Goal: Transaction & Acquisition: Purchase product/service

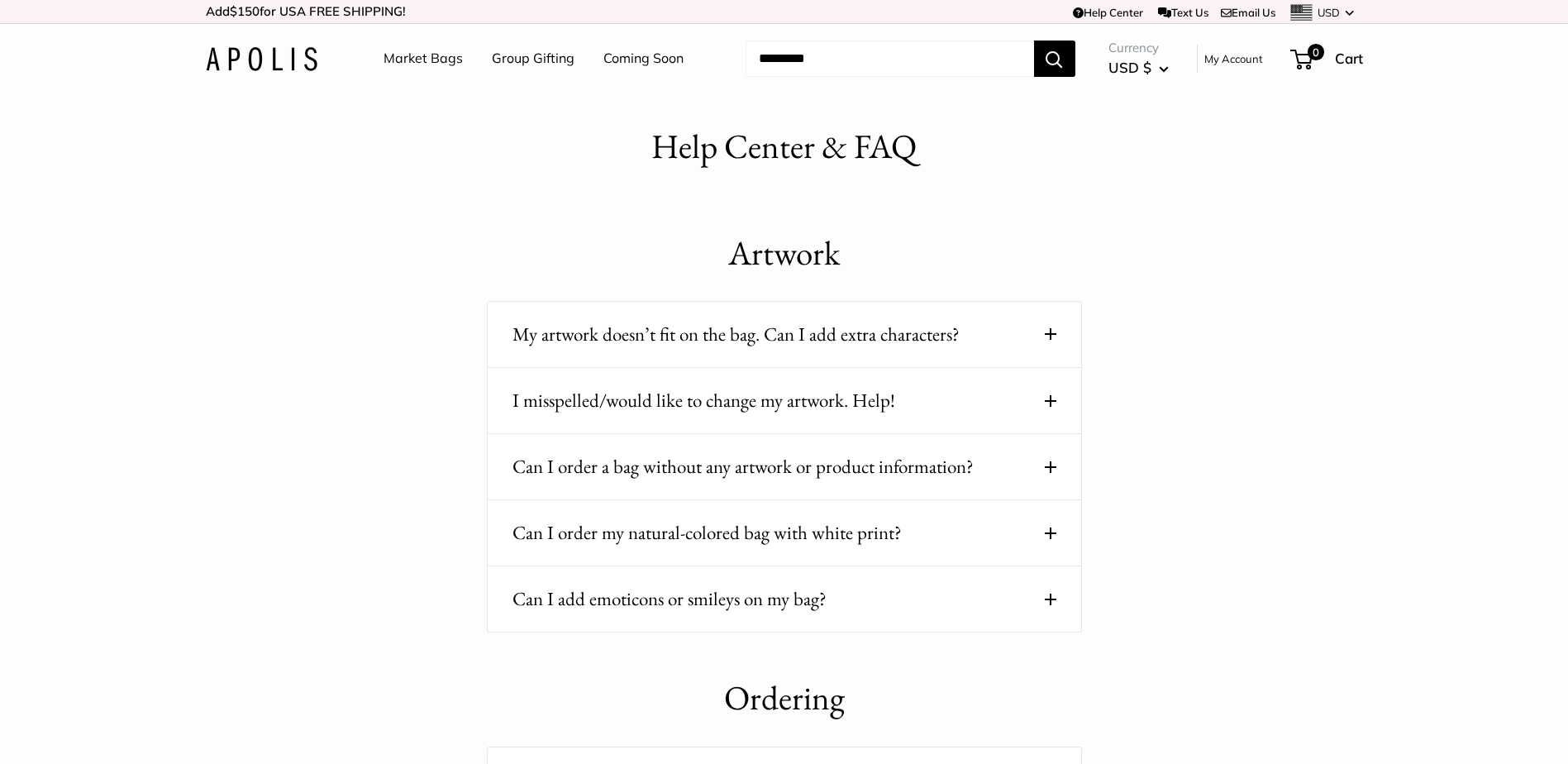
click at [1049, 336] on span at bounding box center [1050, 334] width 12 height 12
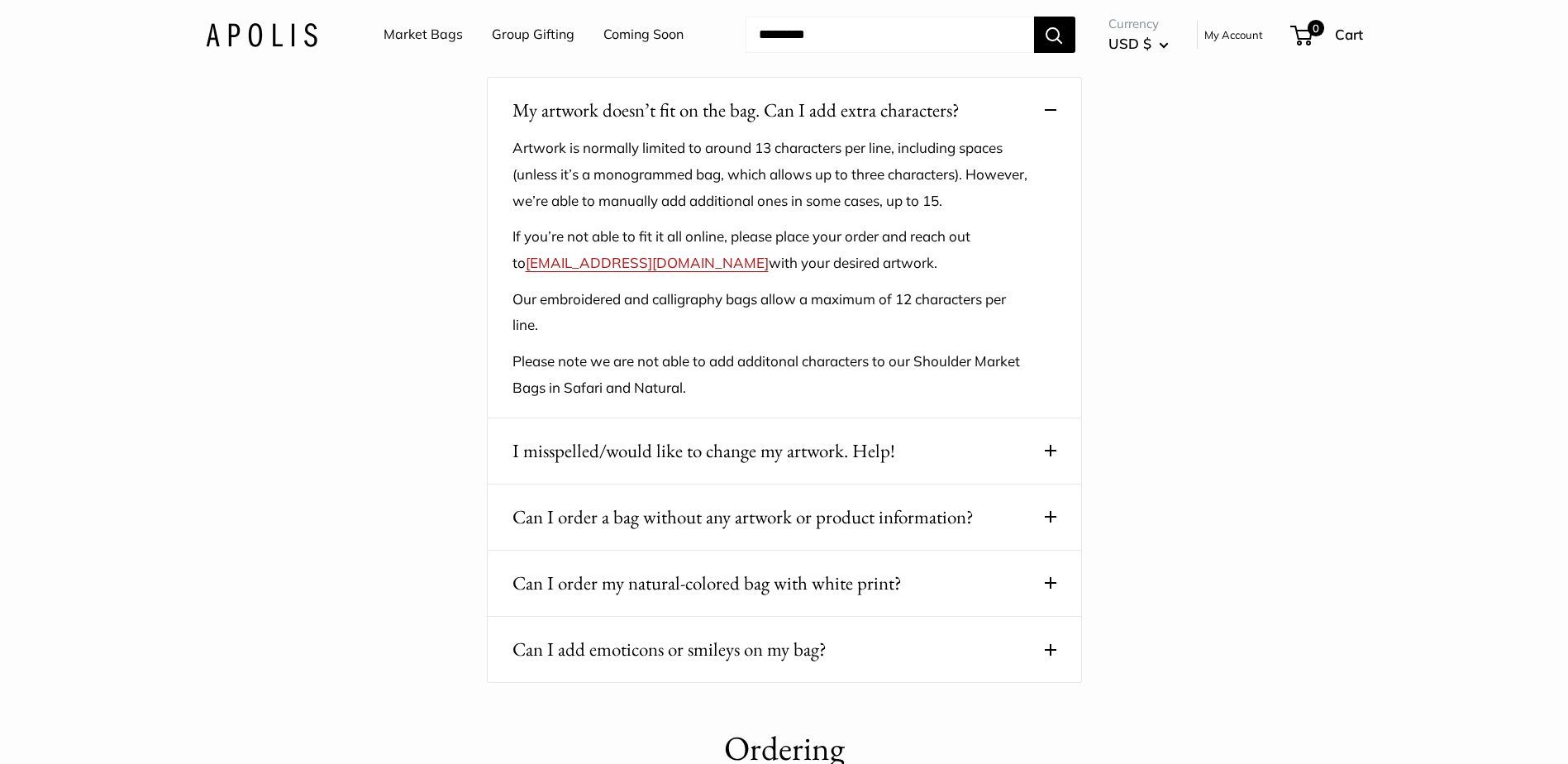
scroll to position [248, 0]
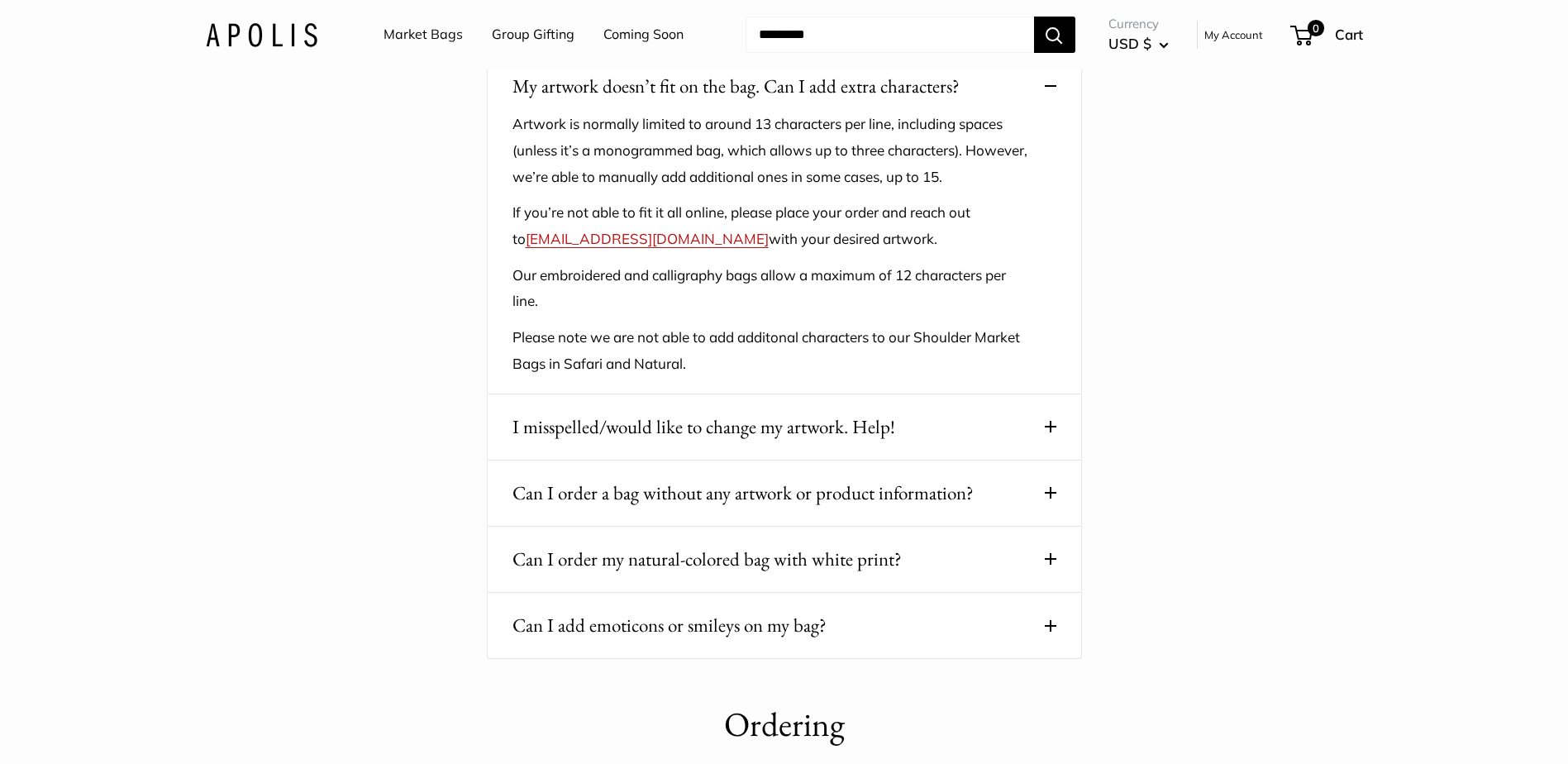
click at [1045, 486] on button "Can I order a bag without any artwork or product information?" at bounding box center [784, 492] width 544 height 32
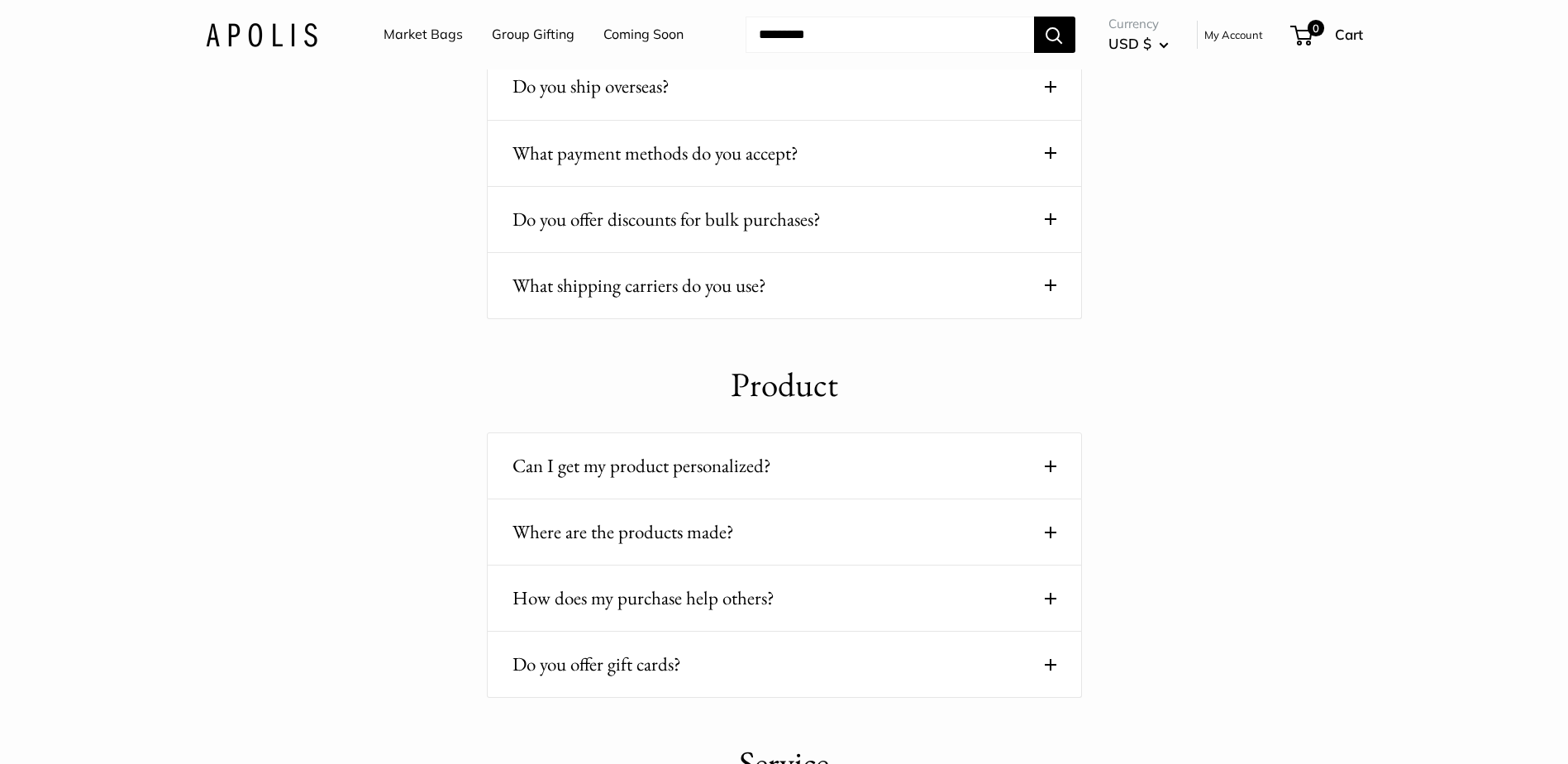
scroll to position [1406, 0]
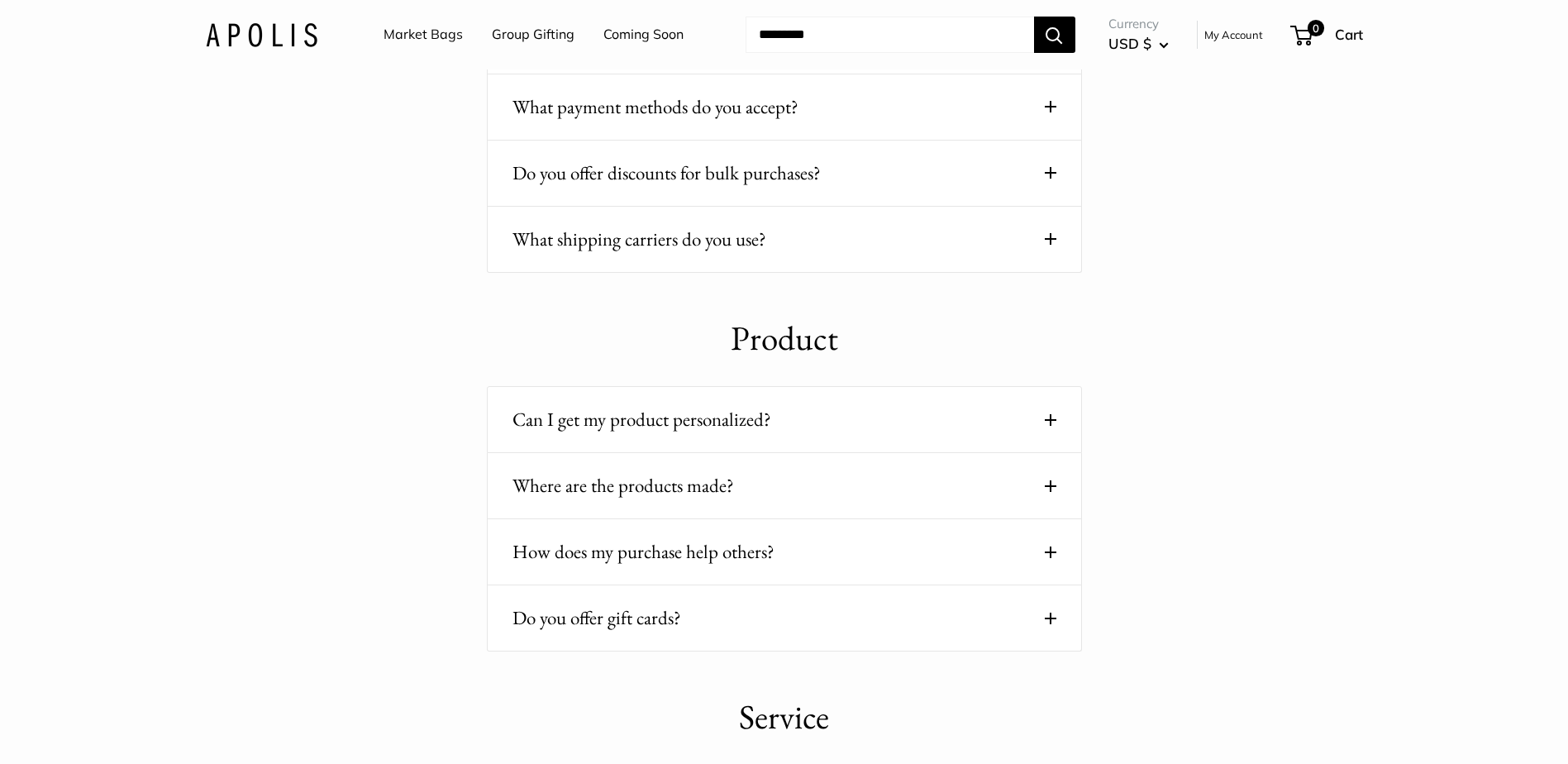
click at [1044, 425] on span at bounding box center [1050, 420] width 12 height 12
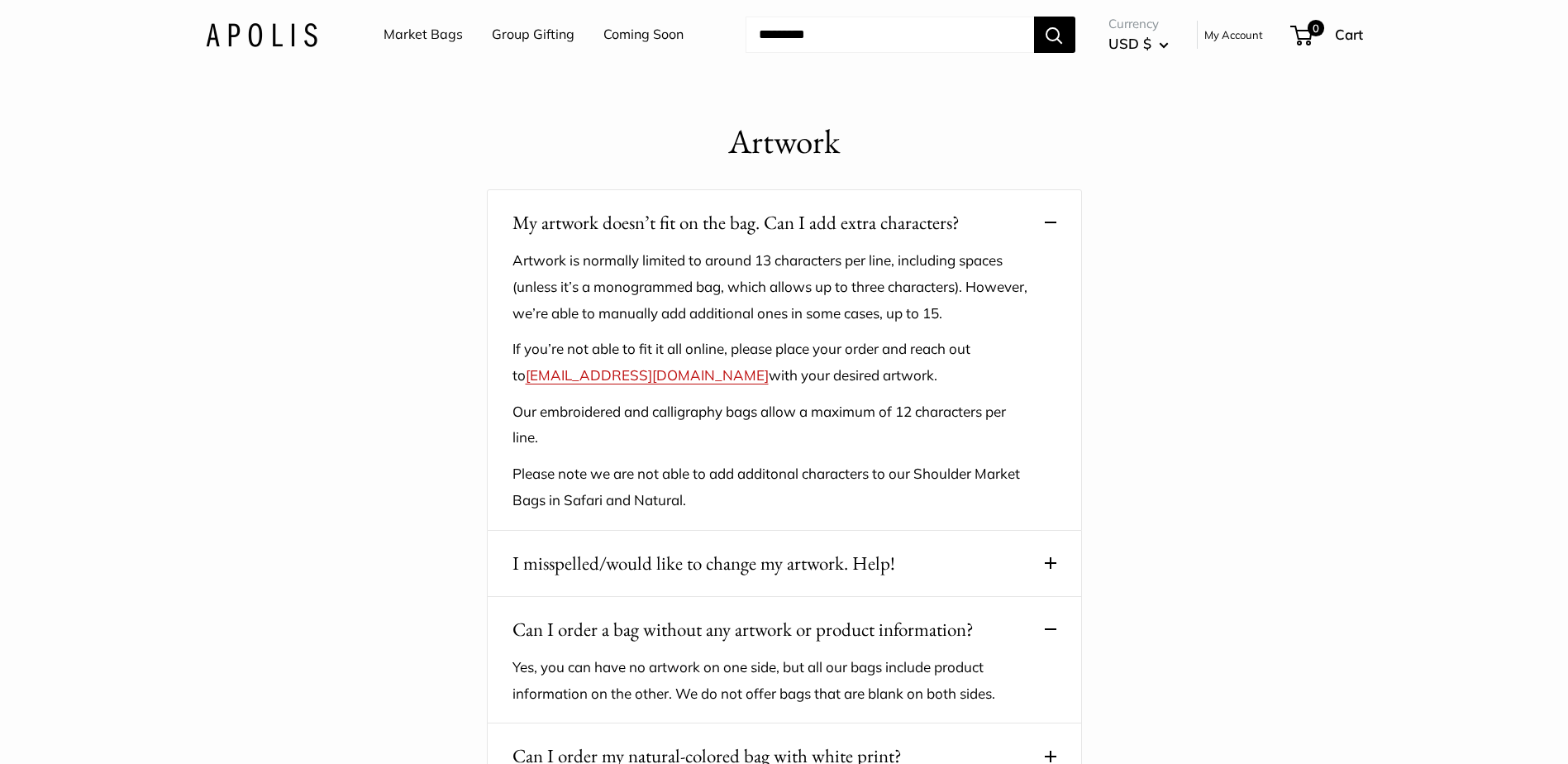
scroll to position [83, 0]
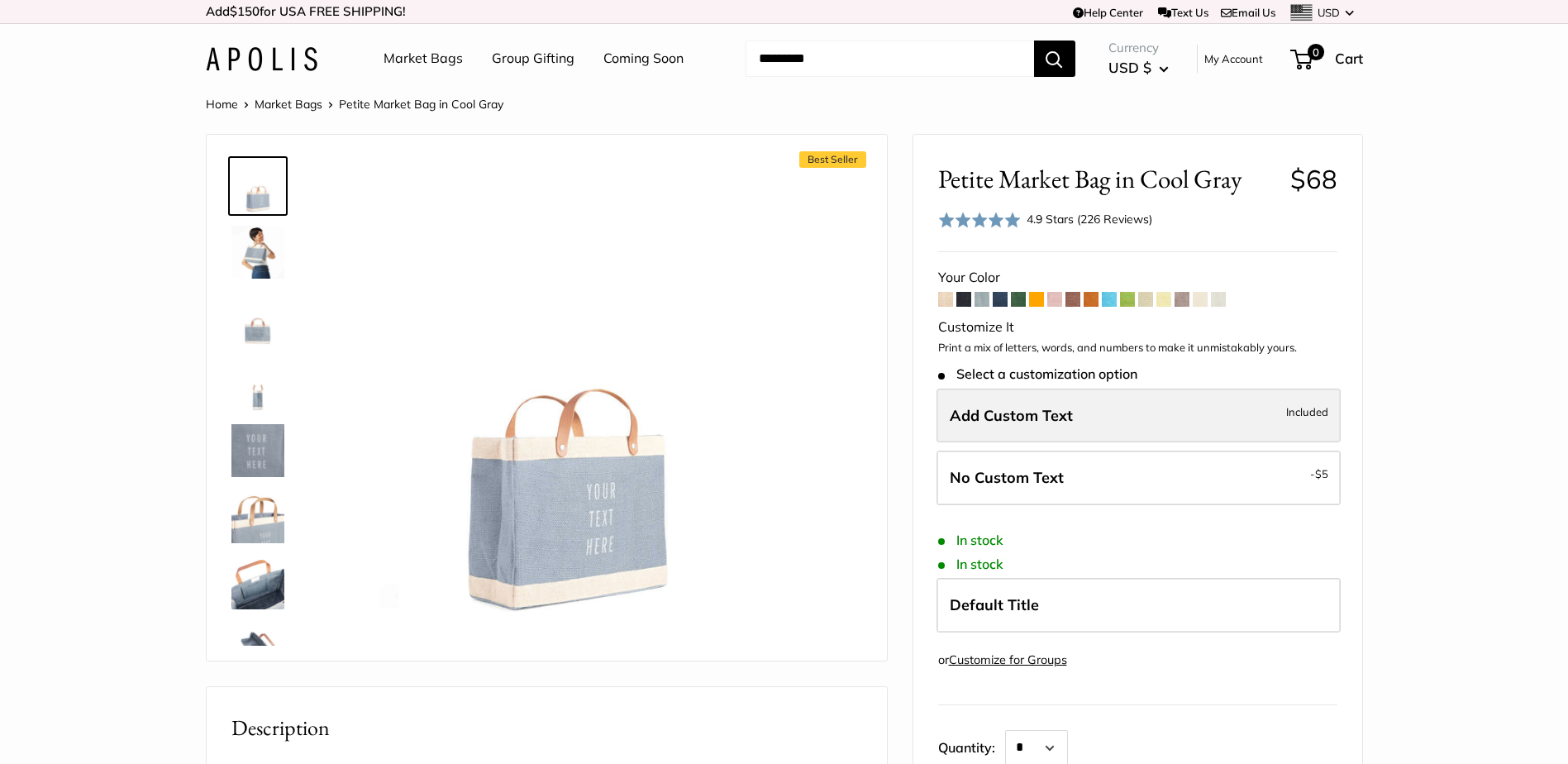
click at [1009, 411] on span "Add Custom Text" at bounding box center [1011, 415] width 123 height 19
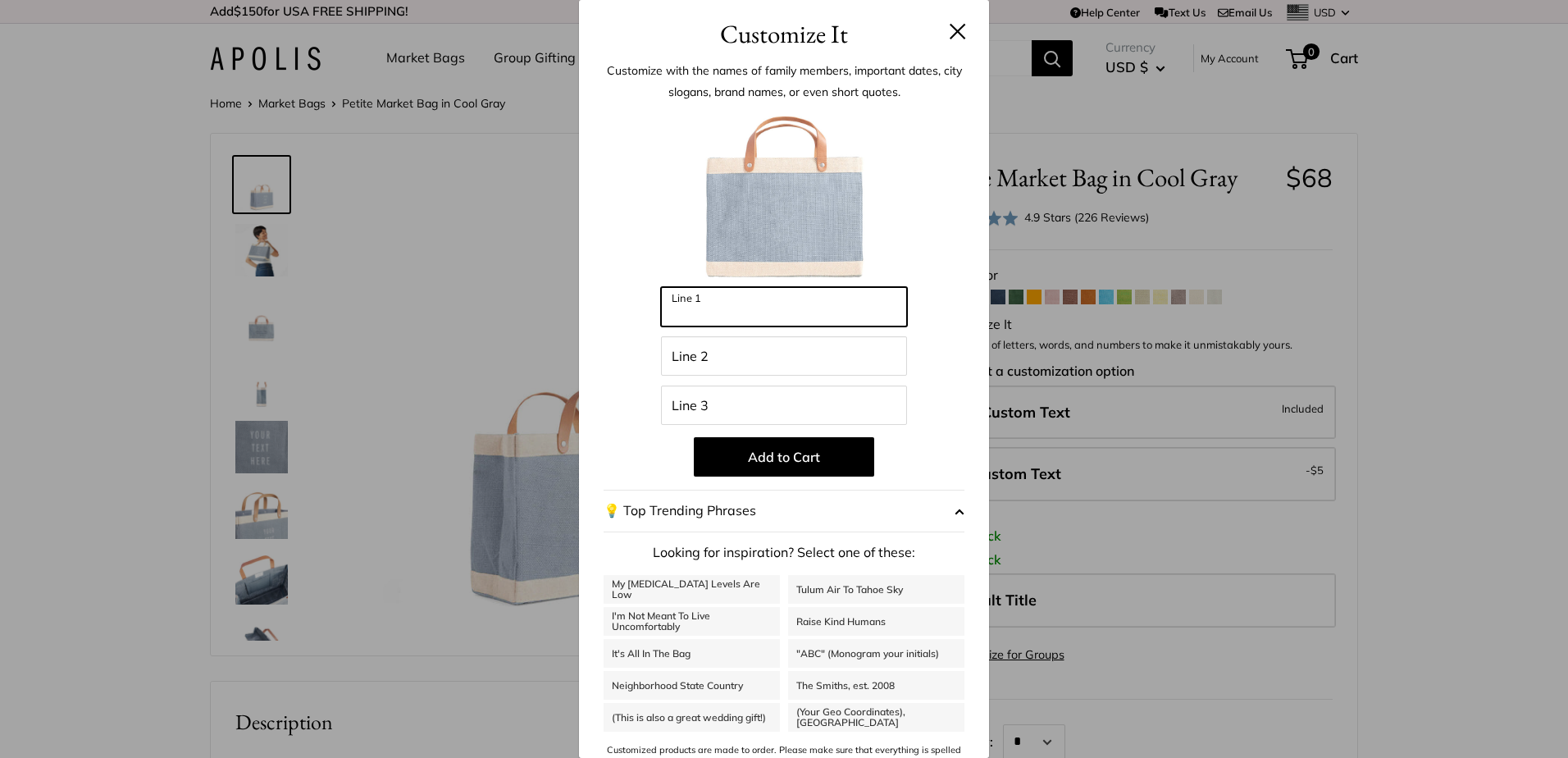
click at [746, 313] on input "Line 1" at bounding box center [783, 306] width 246 height 39
drag, startPoint x: 935, startPoint y: 23, endPoint x: 935, endPoint y: 32, distance: 9.0
click at [935, 32] on h3 "Customize It" at bounding box center [783, 34] width 361 height 38
click at [950, 29] on button at bounding box center [957, 31] width 16 height 16
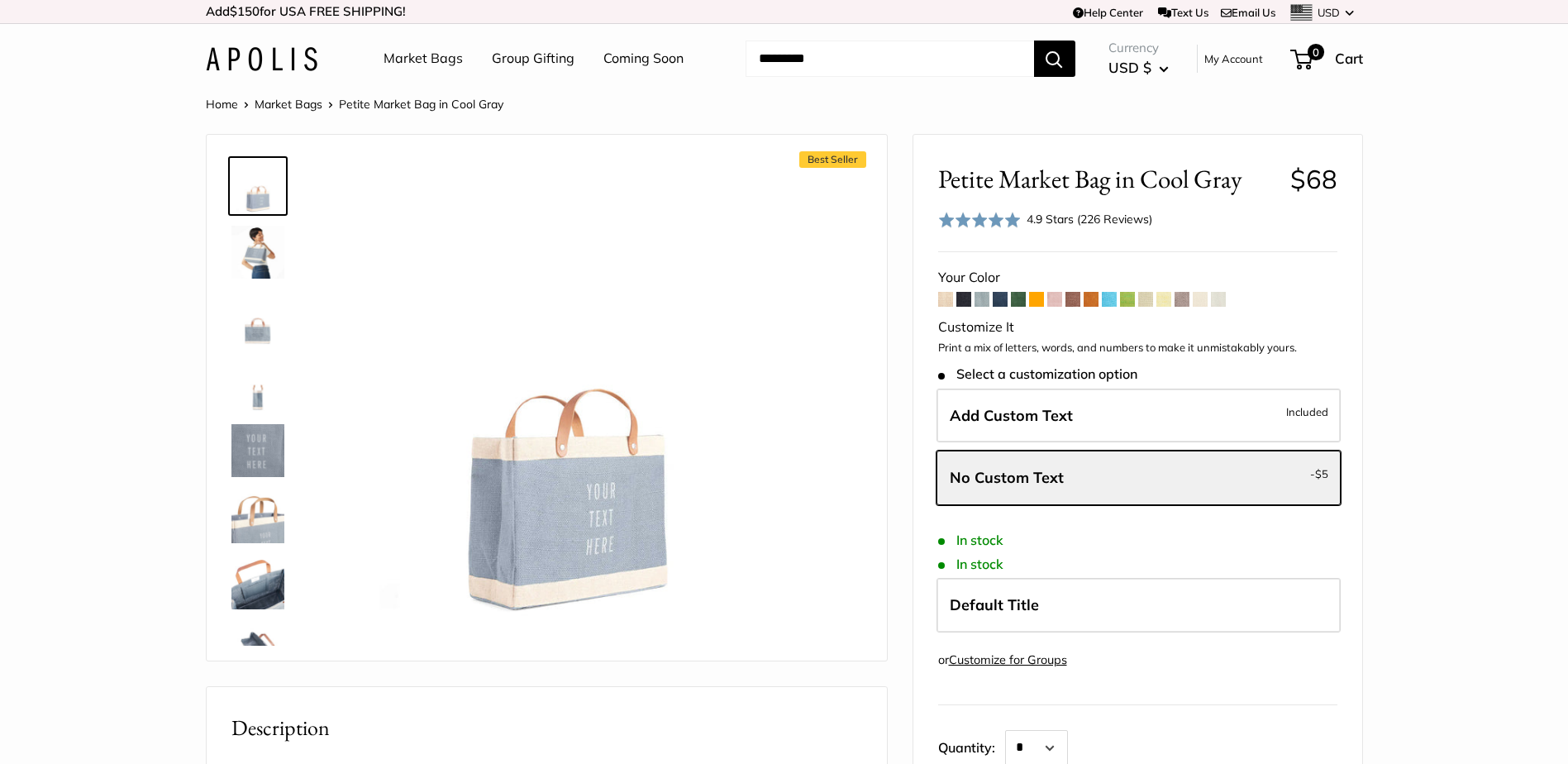
click at [651, 61] on link "Coming Soon" at bounding box center [643, 58] width 80 height 25
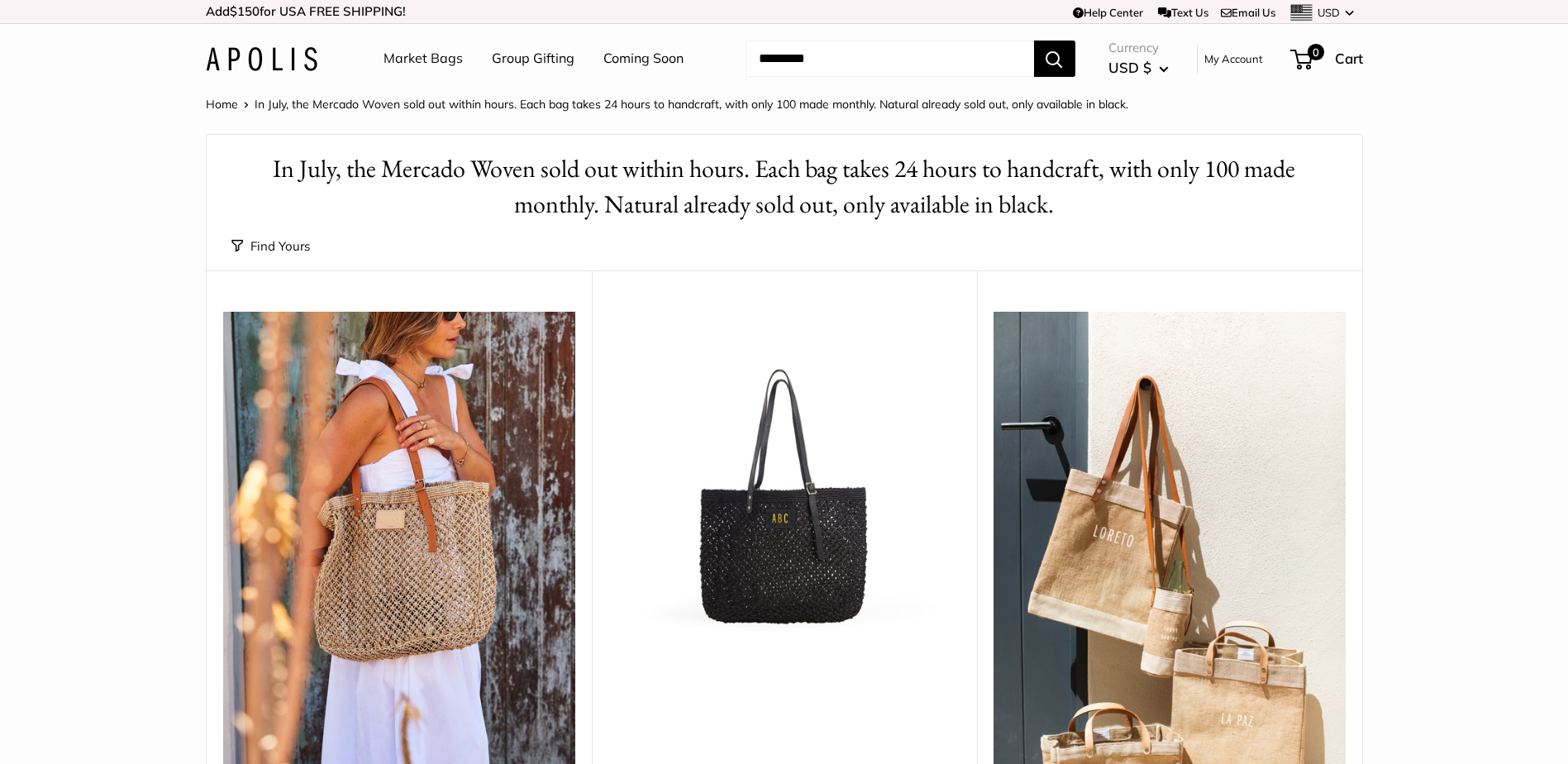
click at [404, 62] on link "Market Bags" at bounding box center [423, 58] width 79 height 25
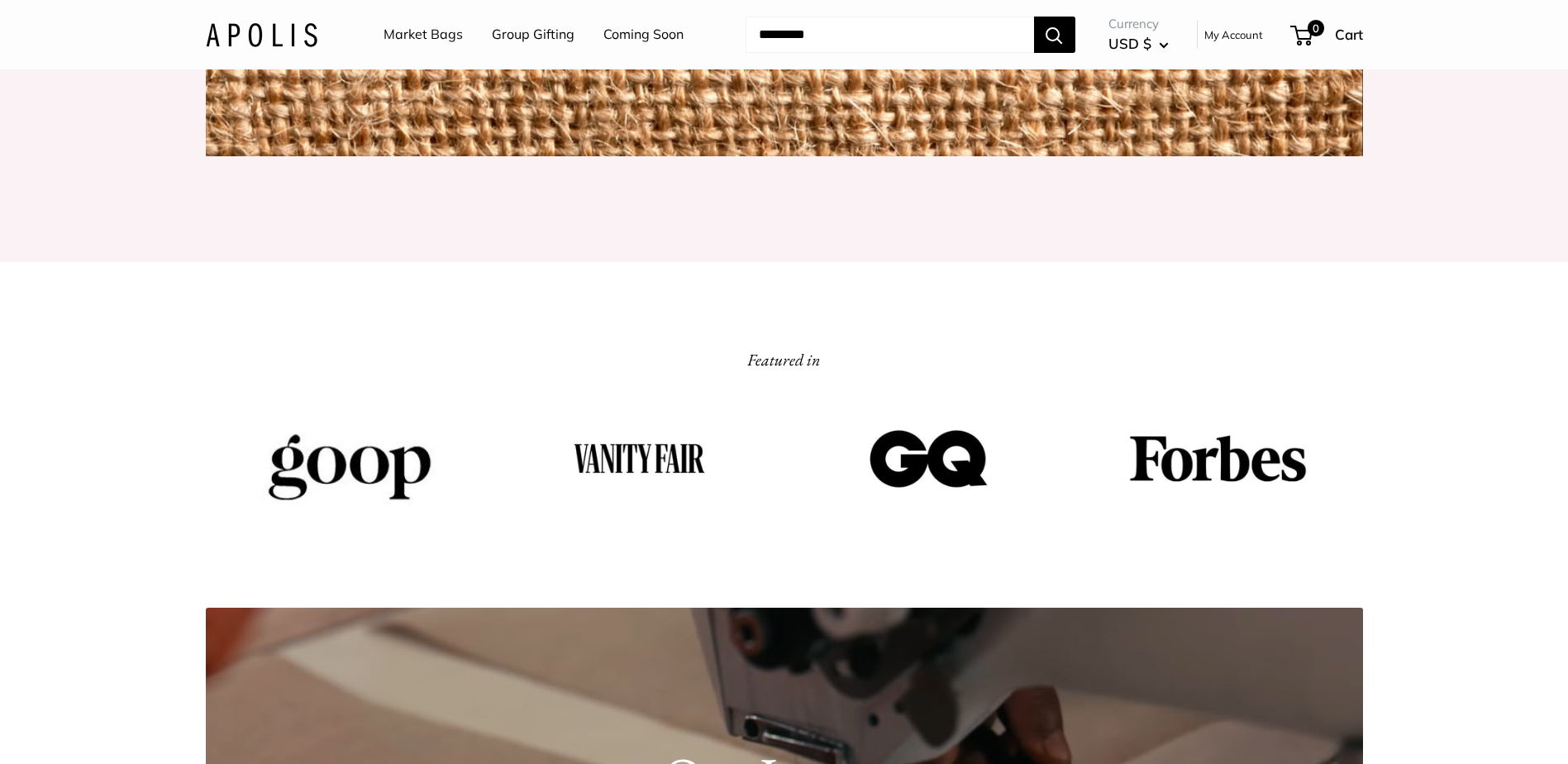
scroll to position [2398, 0]
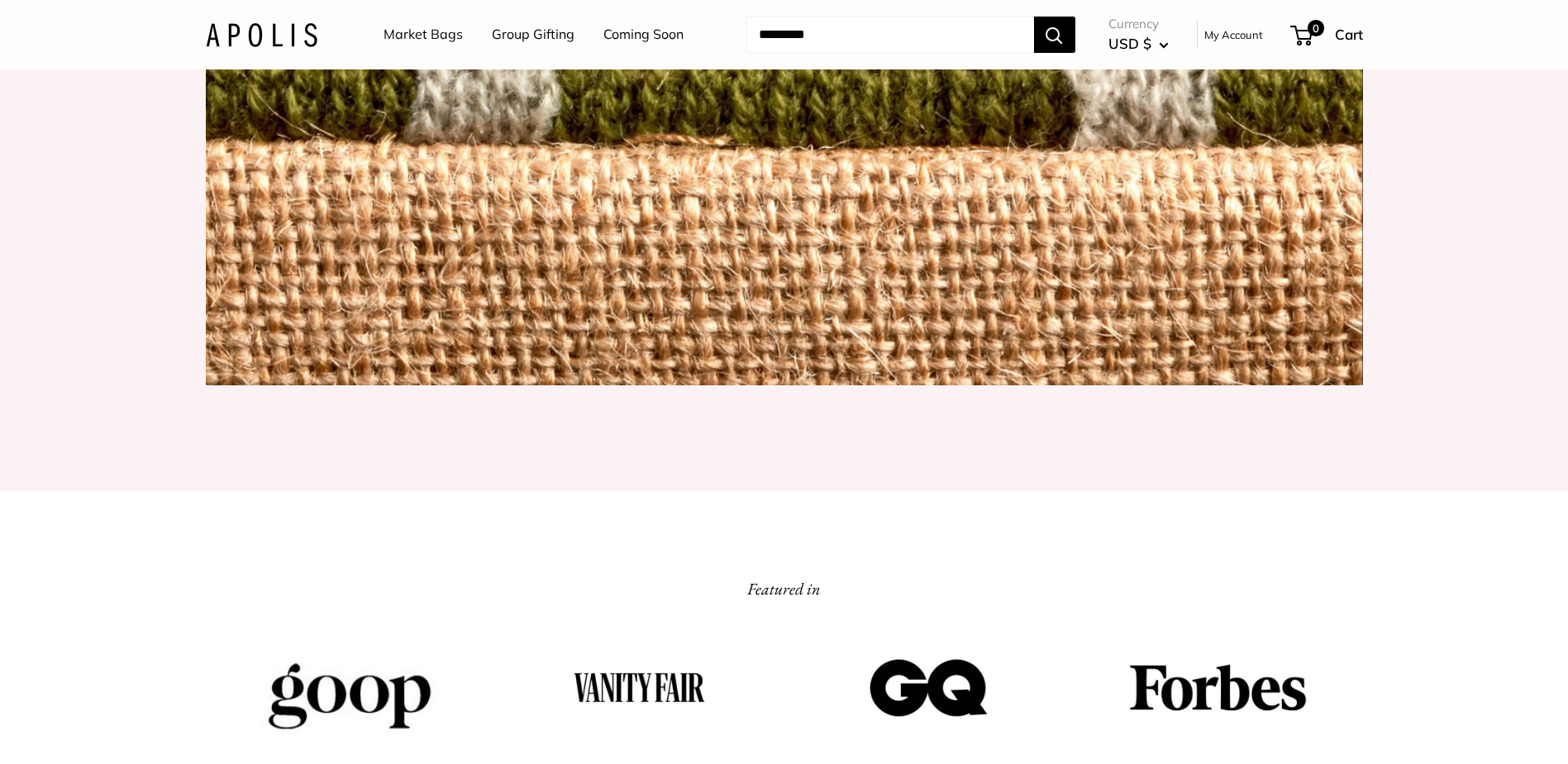
click at [545, 34] on link "Group Gifting" at bounding box center [534, 34] width 83 height 25
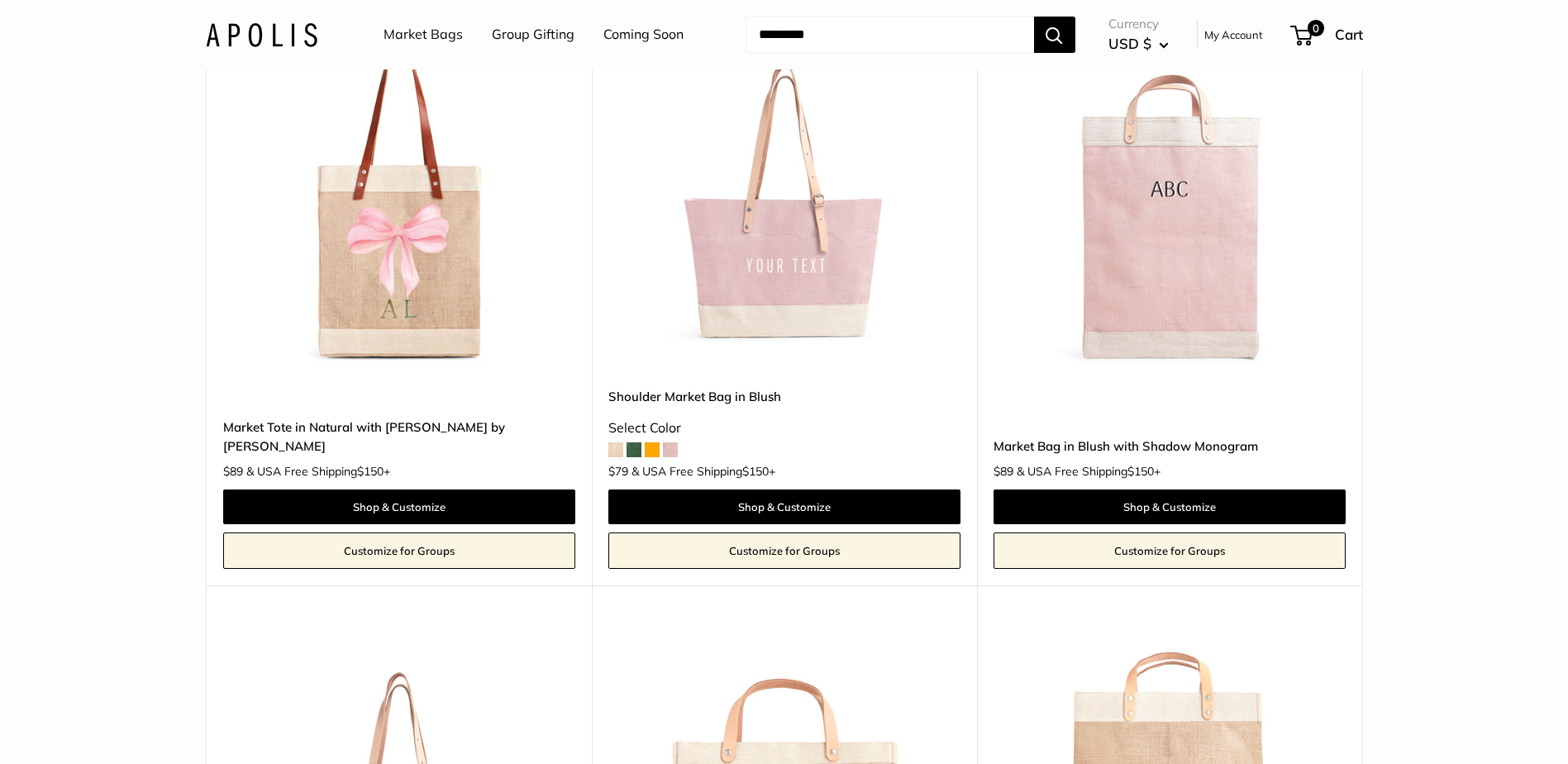
scroll to position [1075, 0]
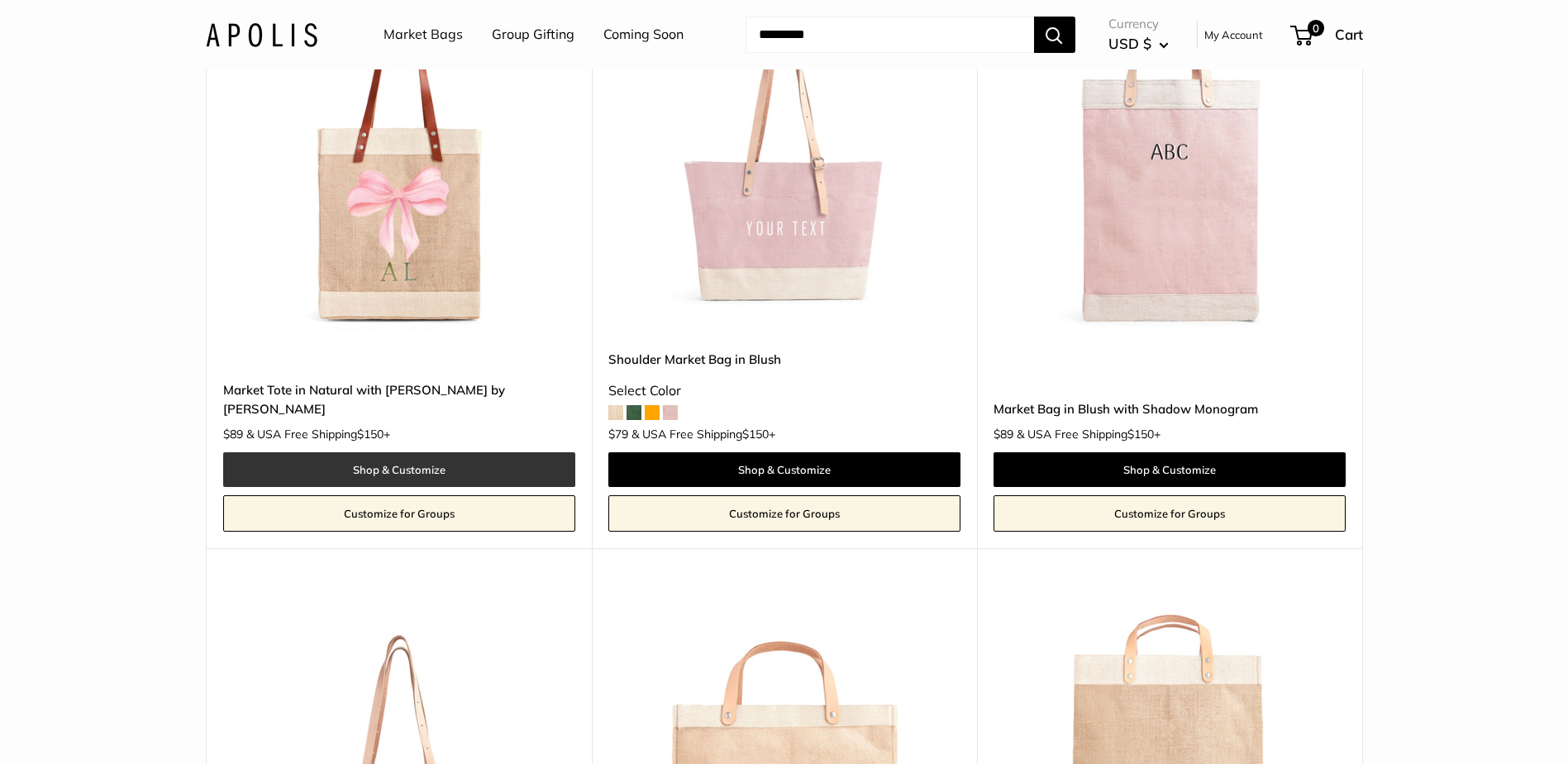
click at [370, 476] on link "Shop & Customize" at bounding box center [399, 469] width 352 height 35
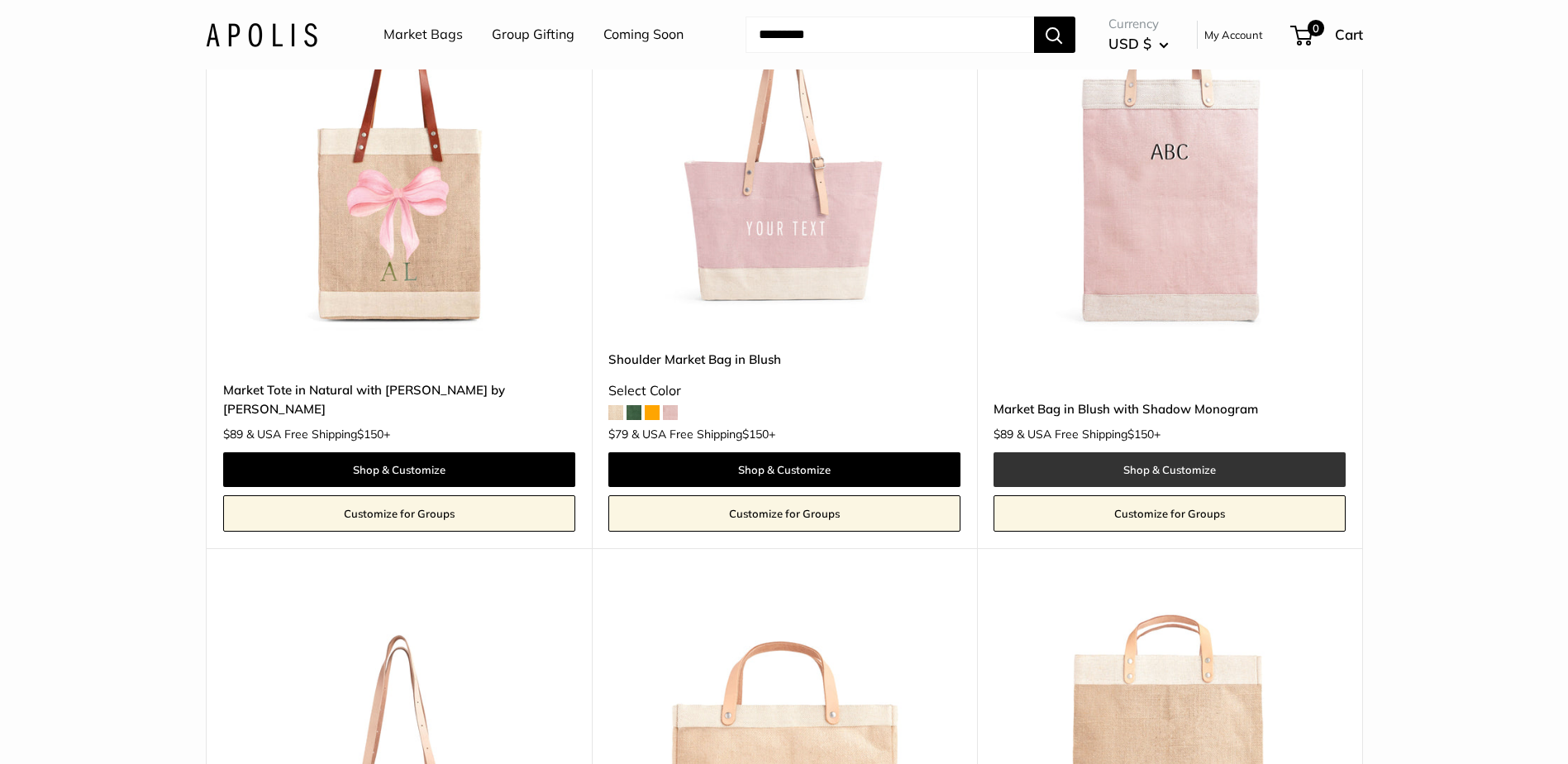
click at [1217, 468] on link "Shop & Customize" at bounding box center [1170, 469] width 352 height 35
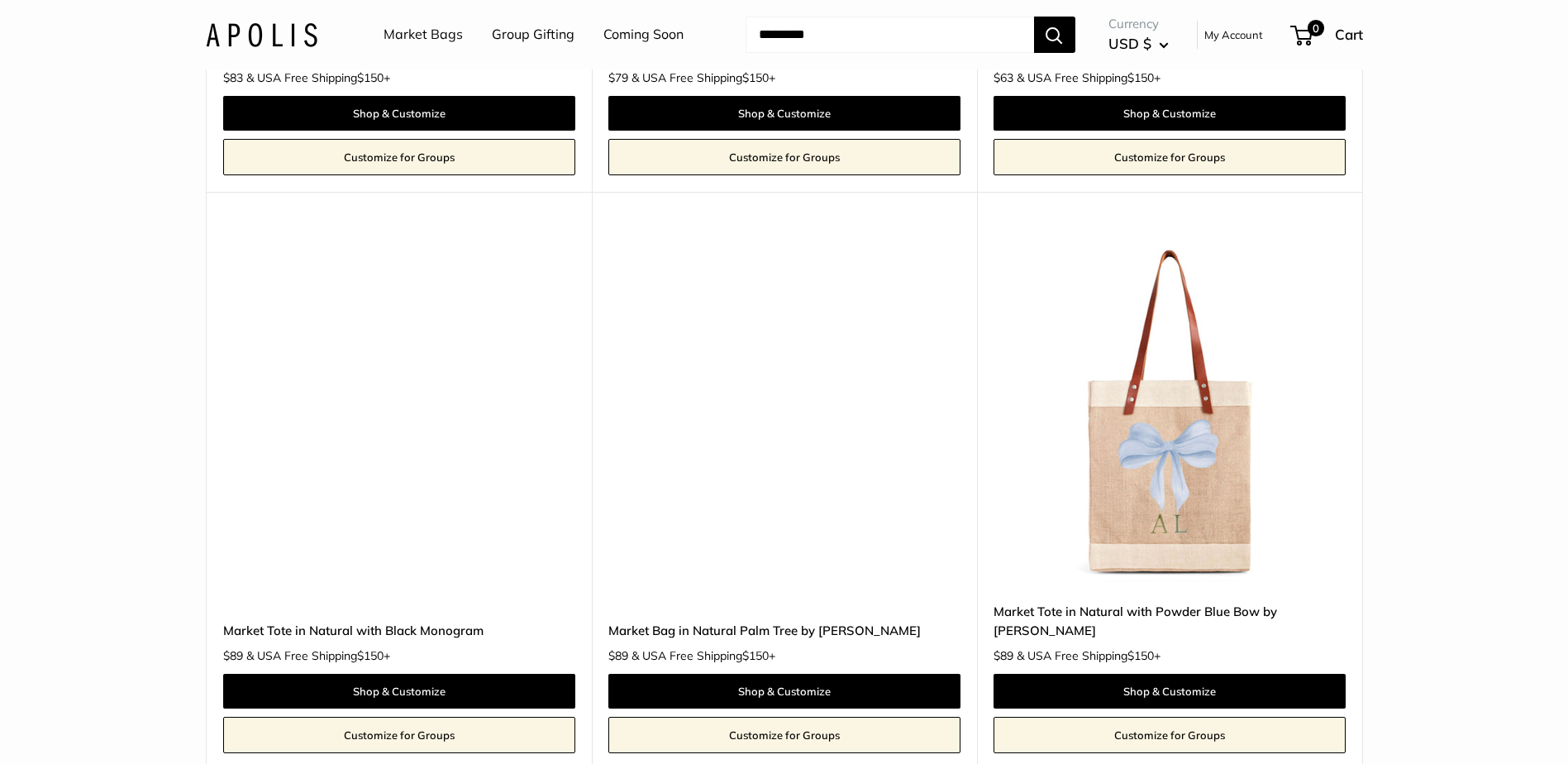
scroll to position [6284, 0]
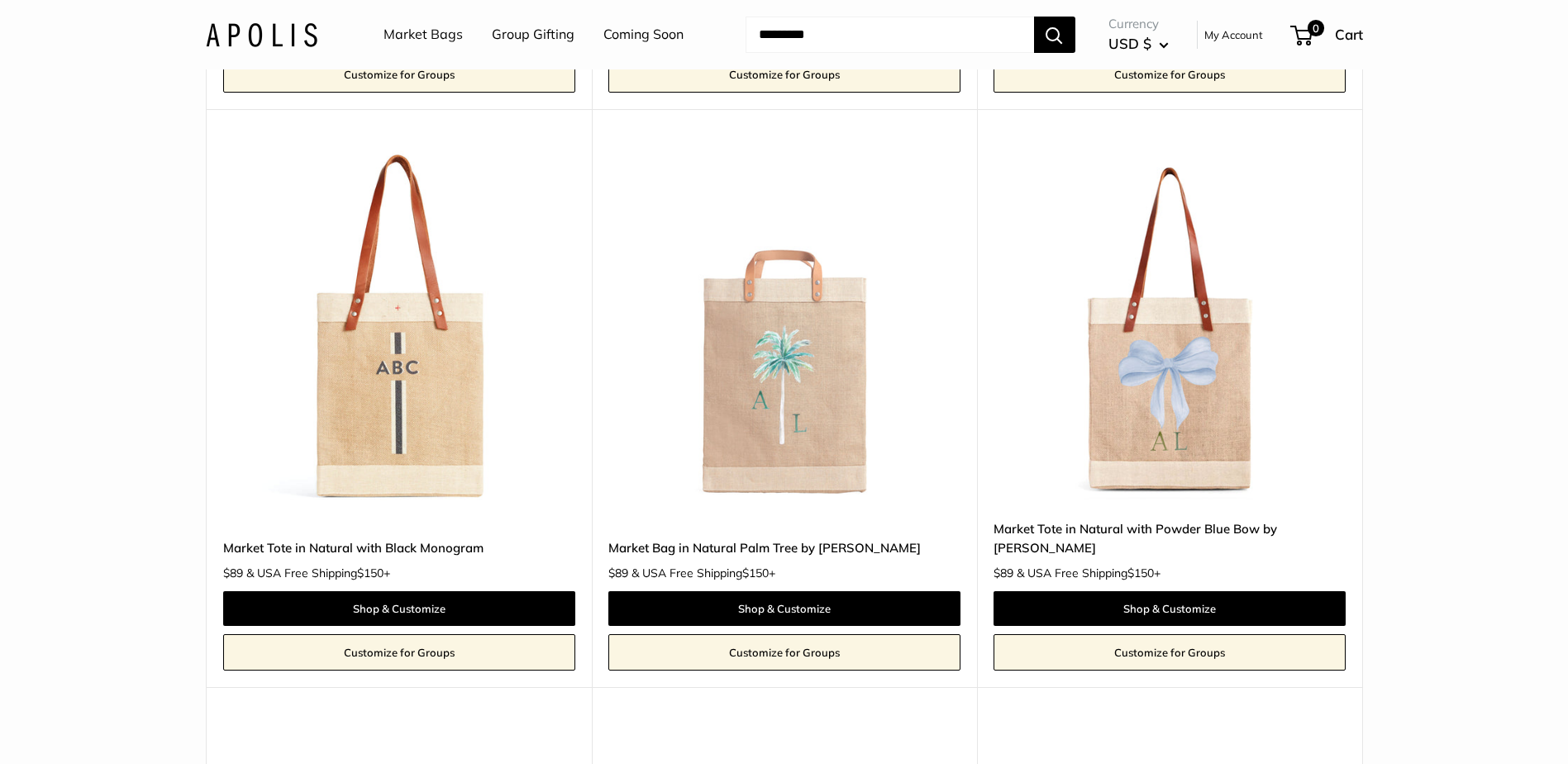
click at [0, 0] on img at bounding box center [0, 0] width 0 height 0
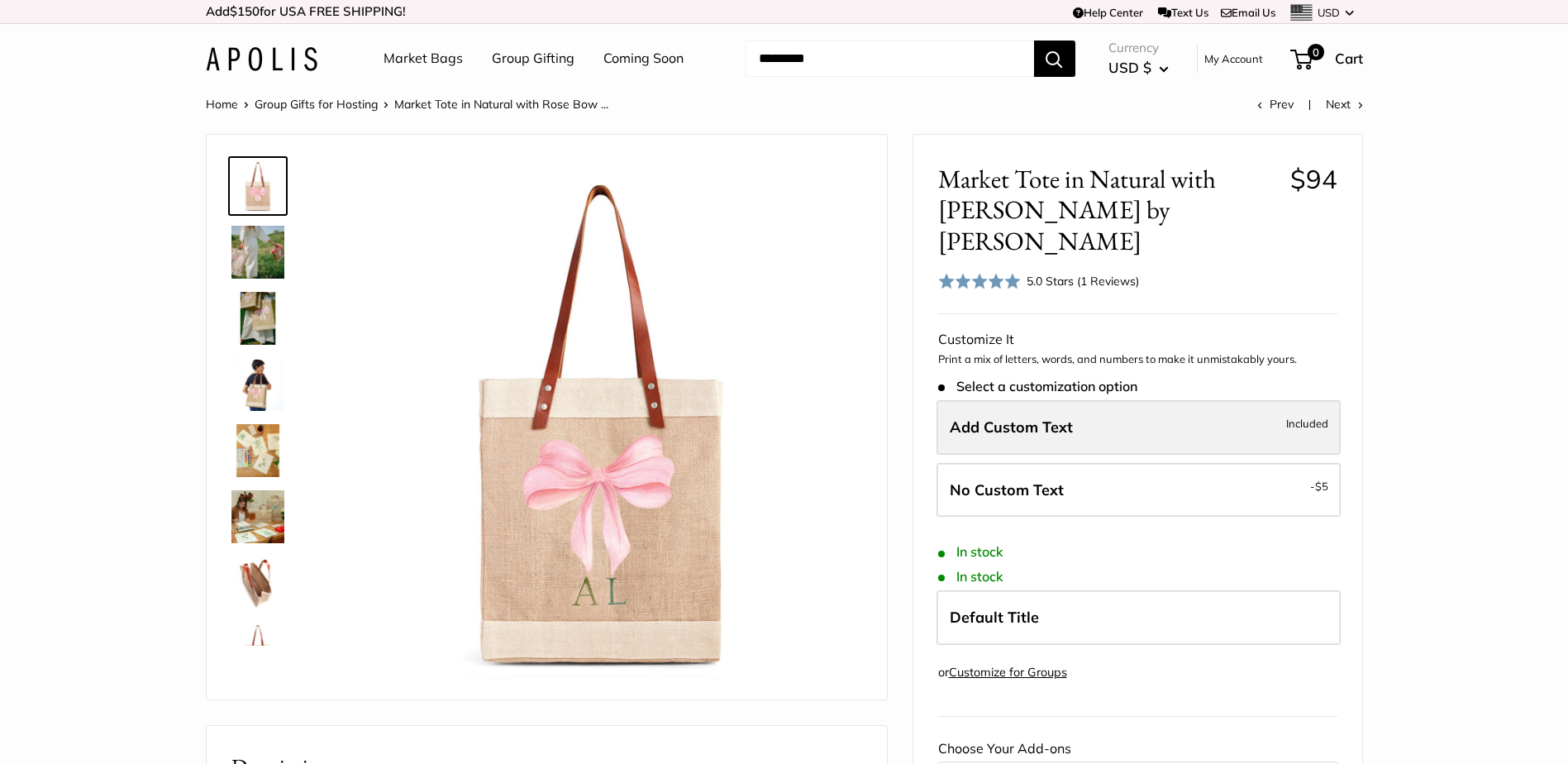
click at [1121, 409] on label "Add Custom Text Included" at bounding box center [1138, 427] width 404 height 54
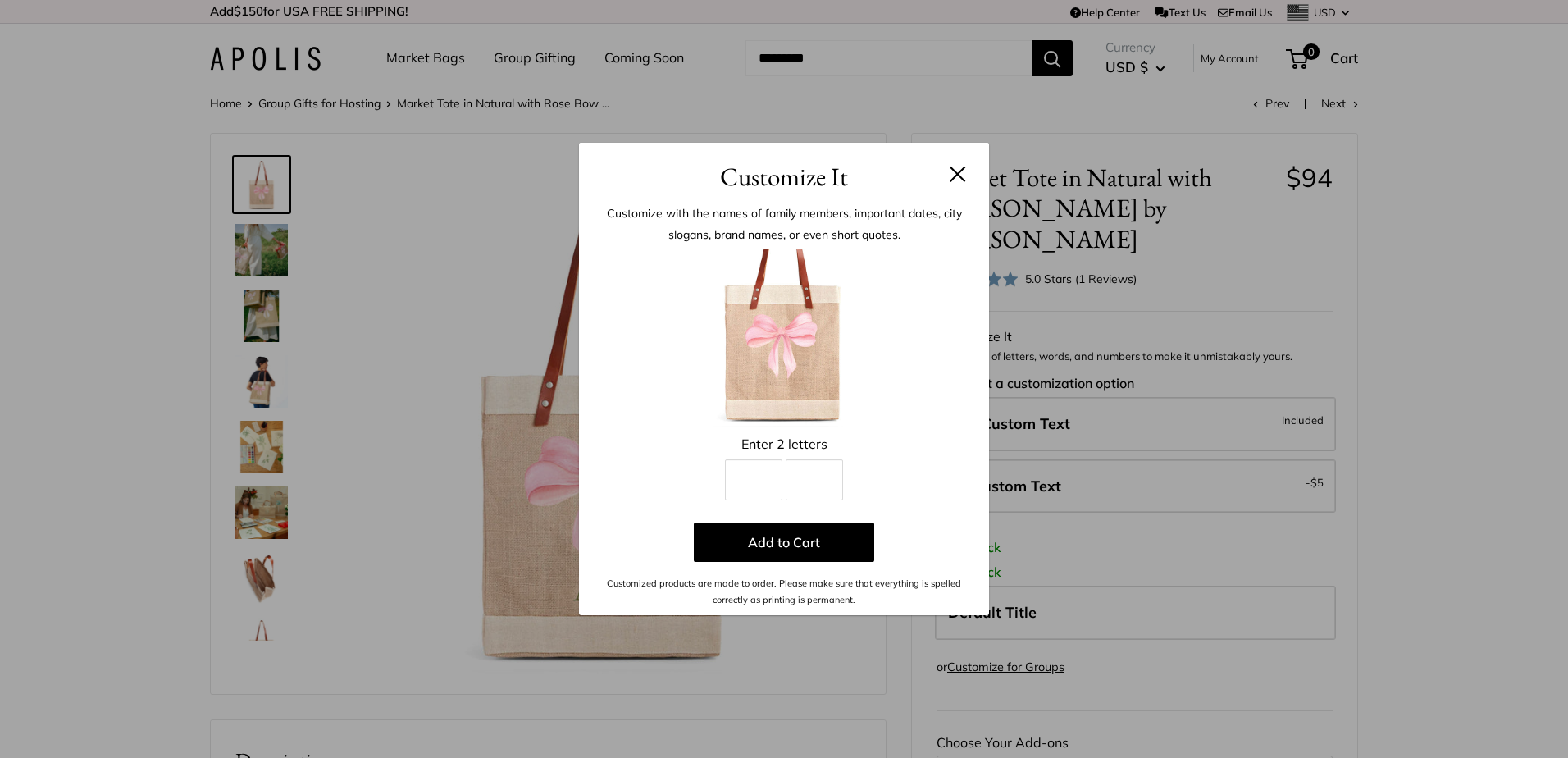
click at [956, 171] on button at bounding box center [957, 174] width 16 height 16
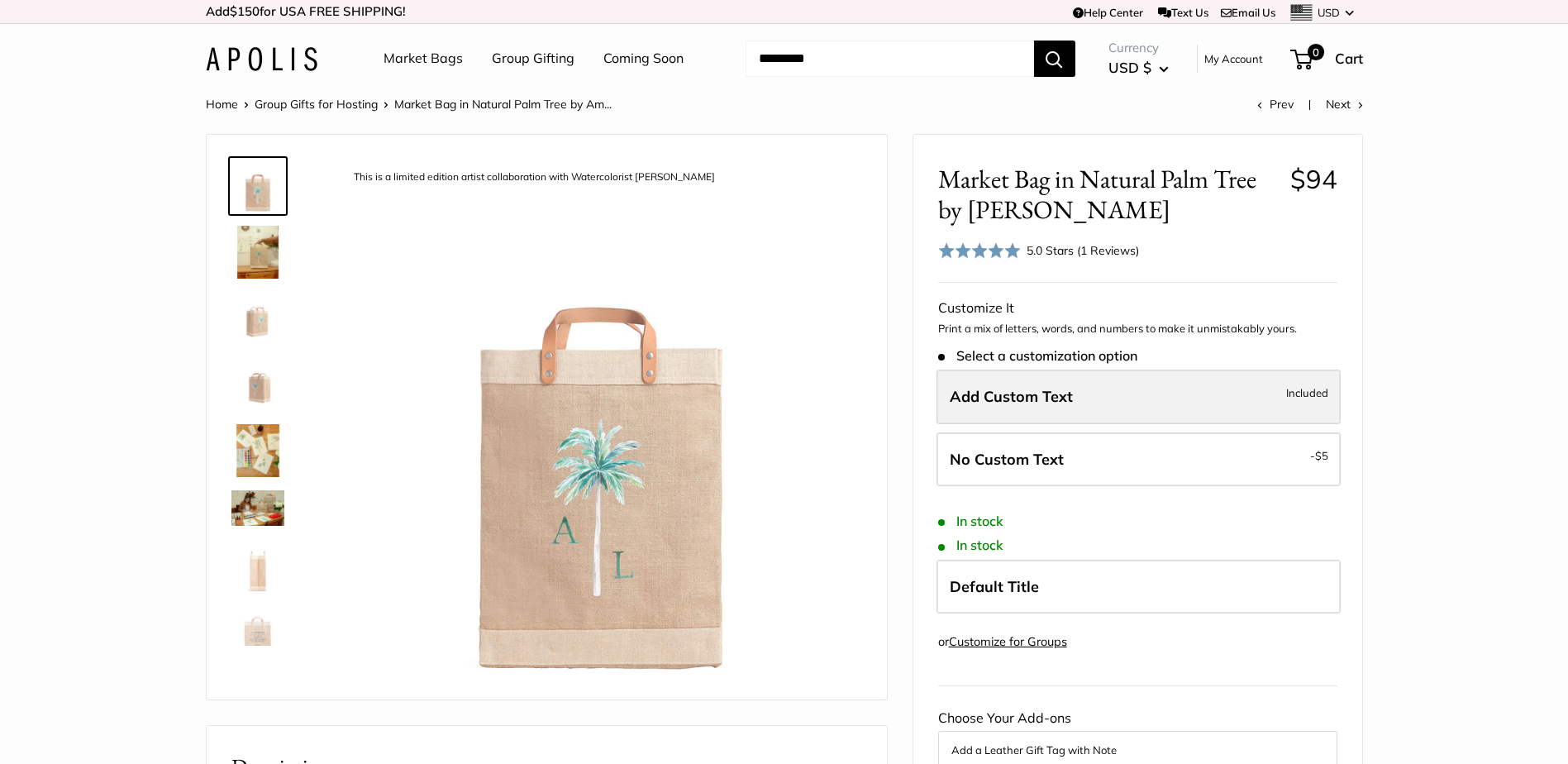
click at [1050, 407] on label "Add Custom Text Included" at bounding box center [1138, 397] width 404 height 54
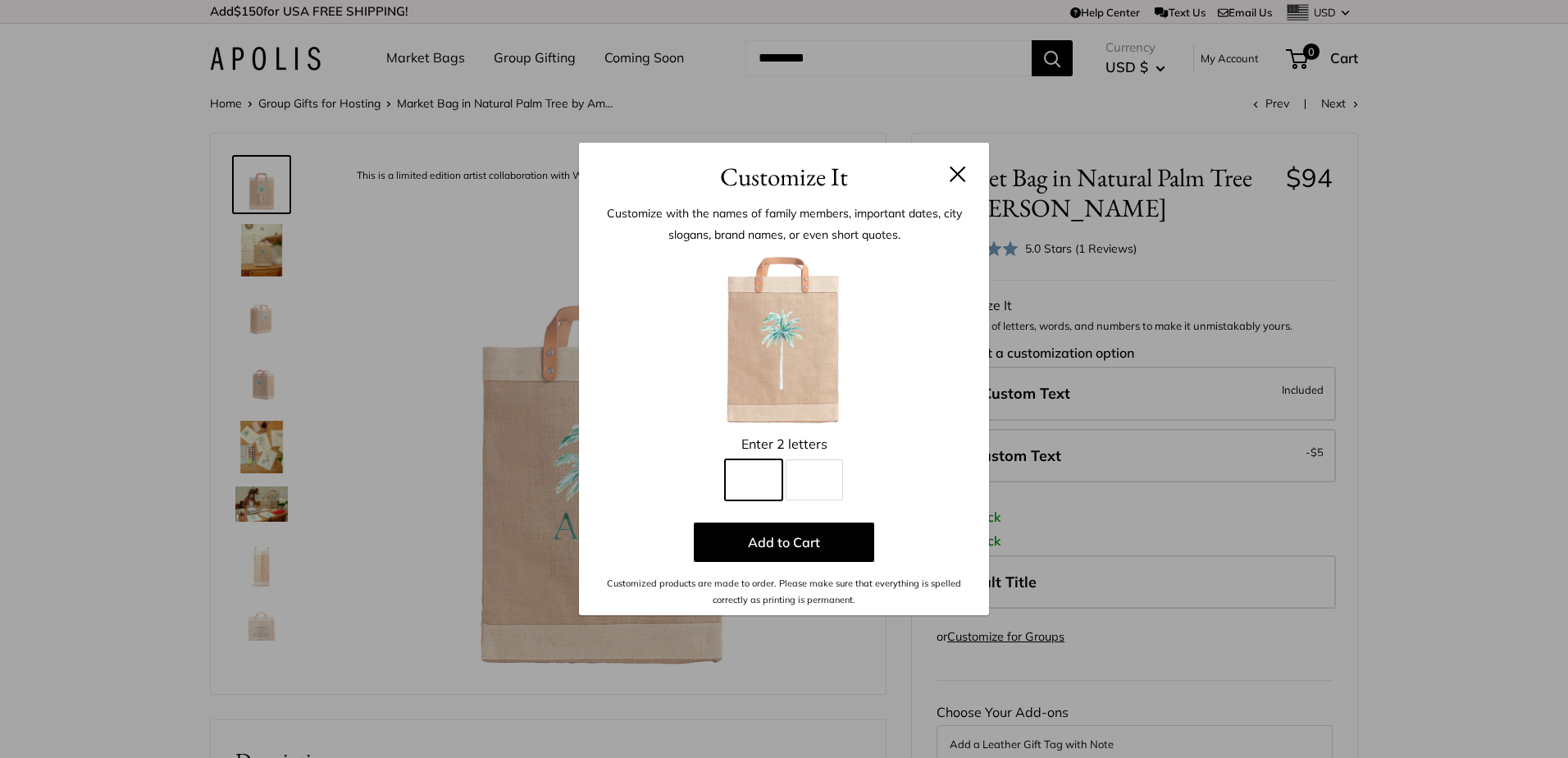
click at [772, 480] on input "Line 1" at bounding box center [753, 479] width 57 height 41
type input "*"
click at [958, 177] on button at bounding box center [957, 174] width 16 height 16
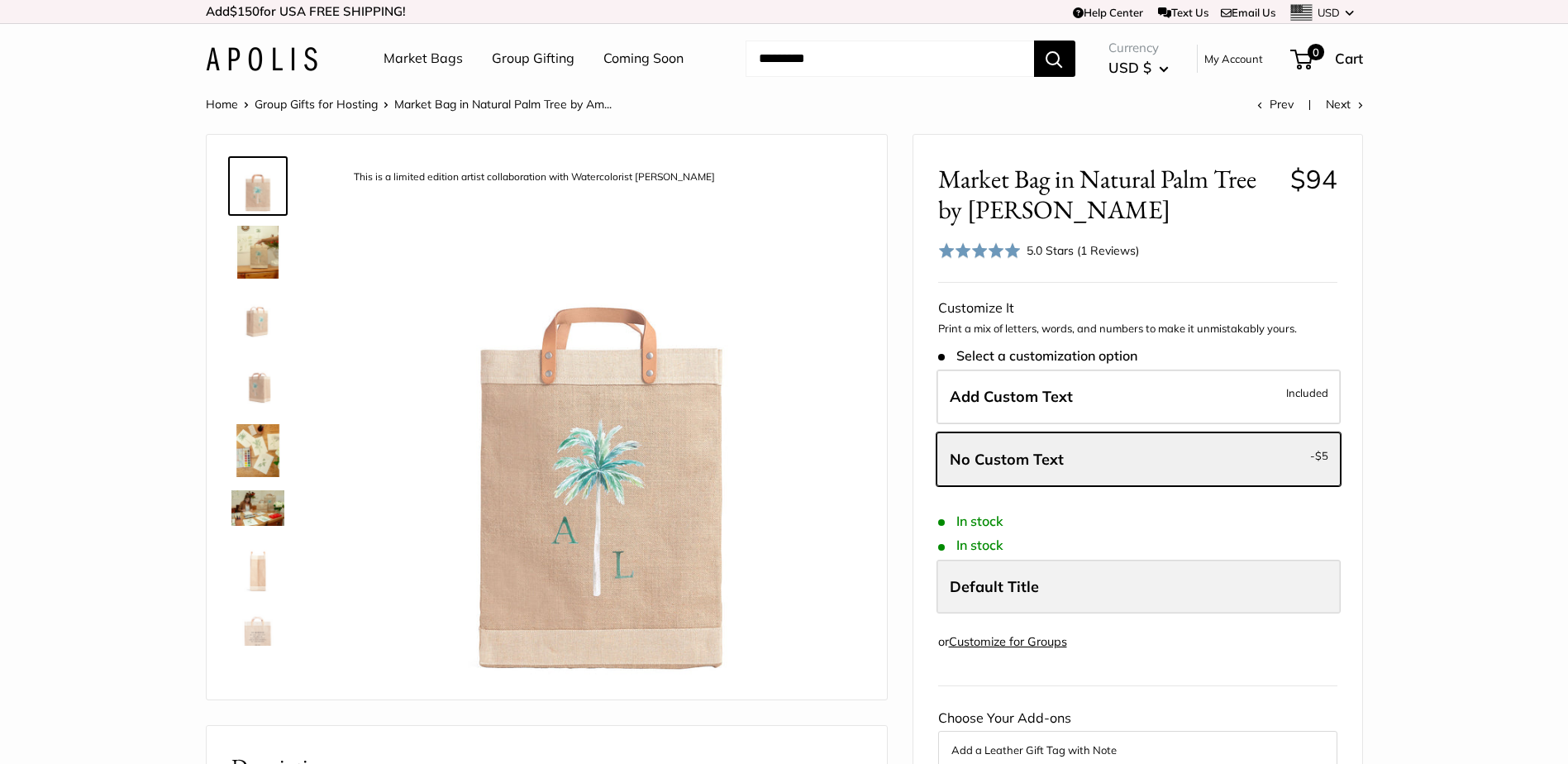
click at [1033, 587] on span "Default Title" at bounding box center [994, 586] width 89 height 19
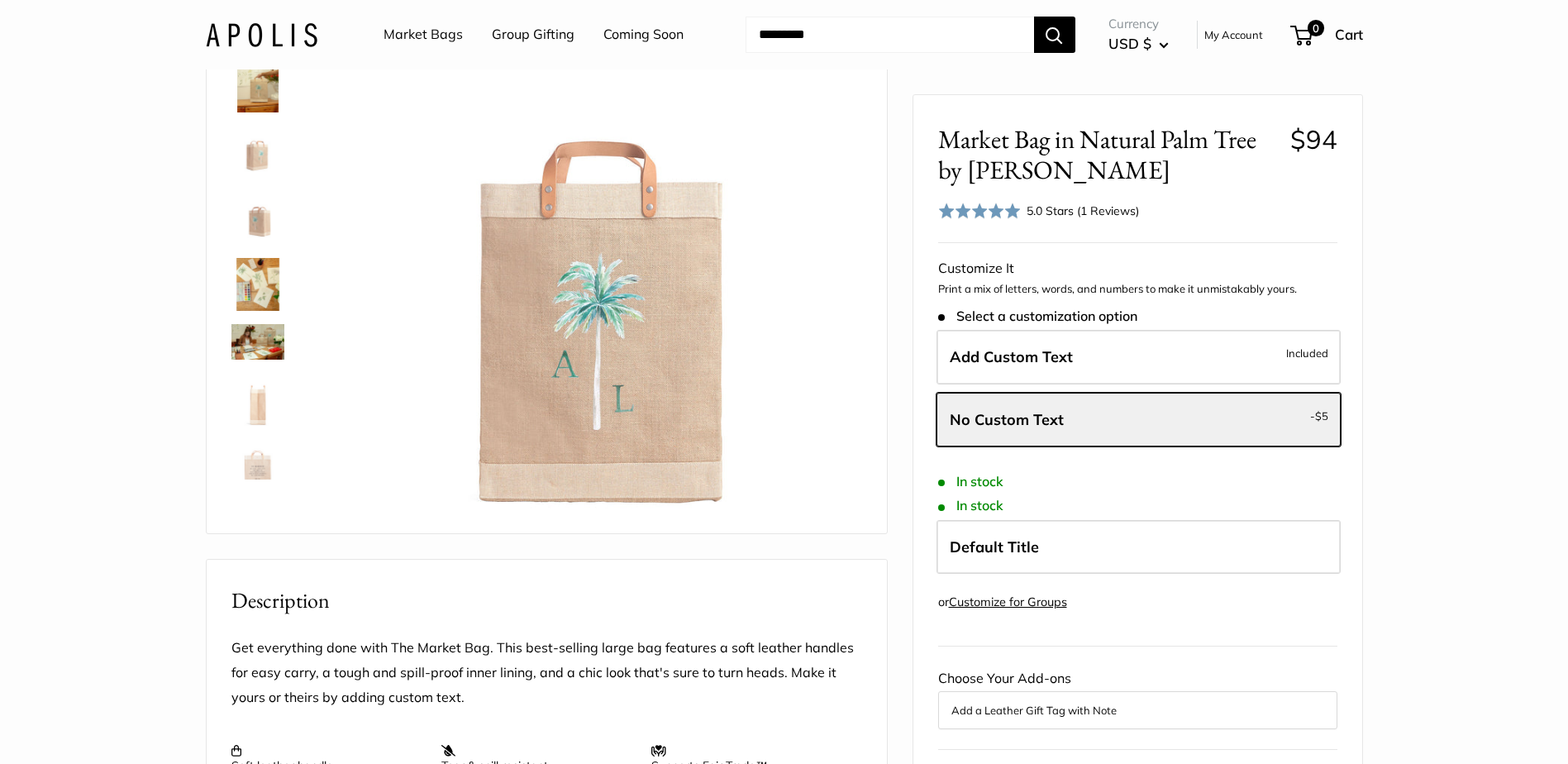
scroll to position [166, 0]
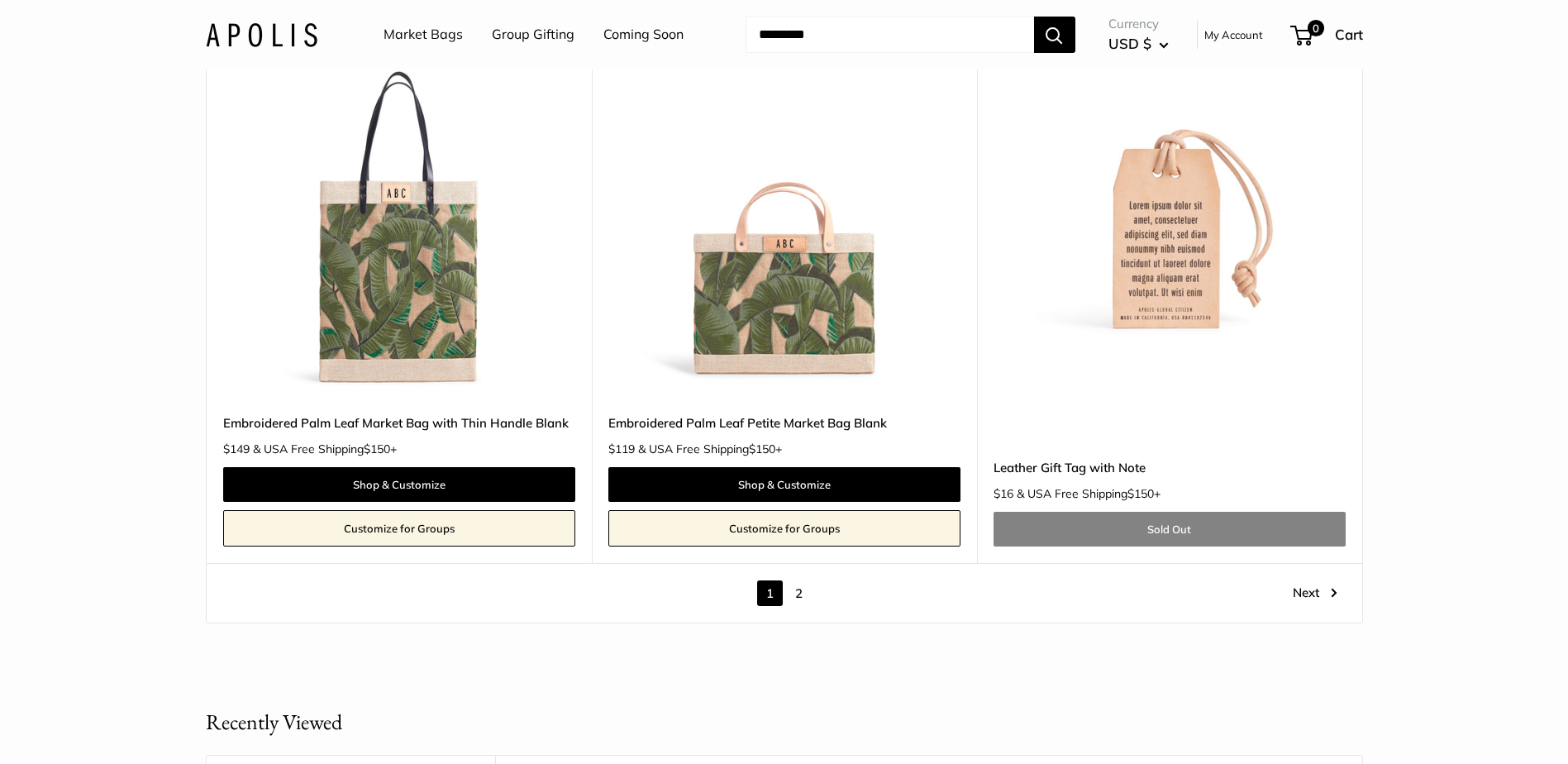
scroll to position [9509, 0]
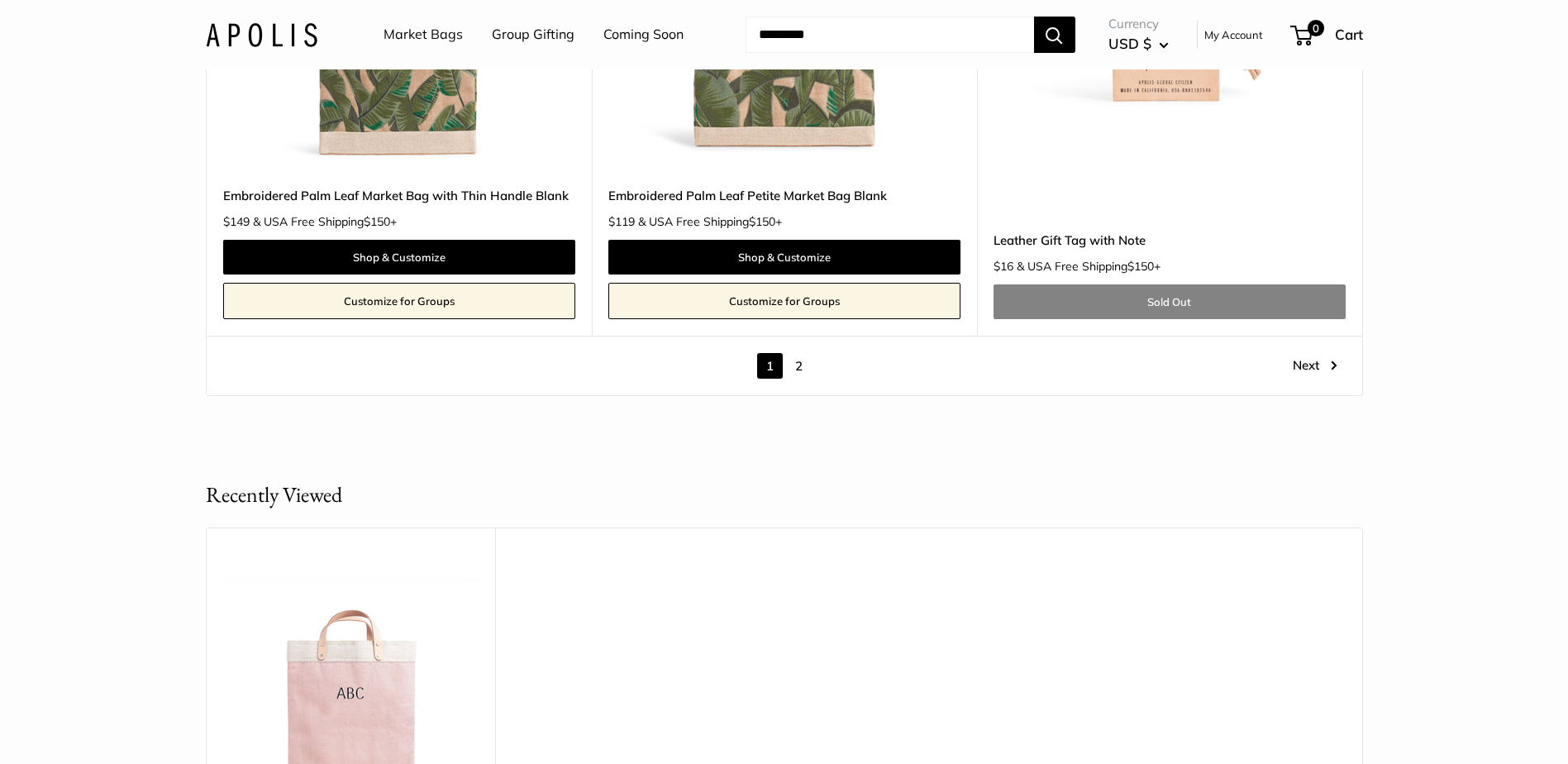
click at [801, 366] on link "2" at bounding box center [799, 366] width 26 height 26
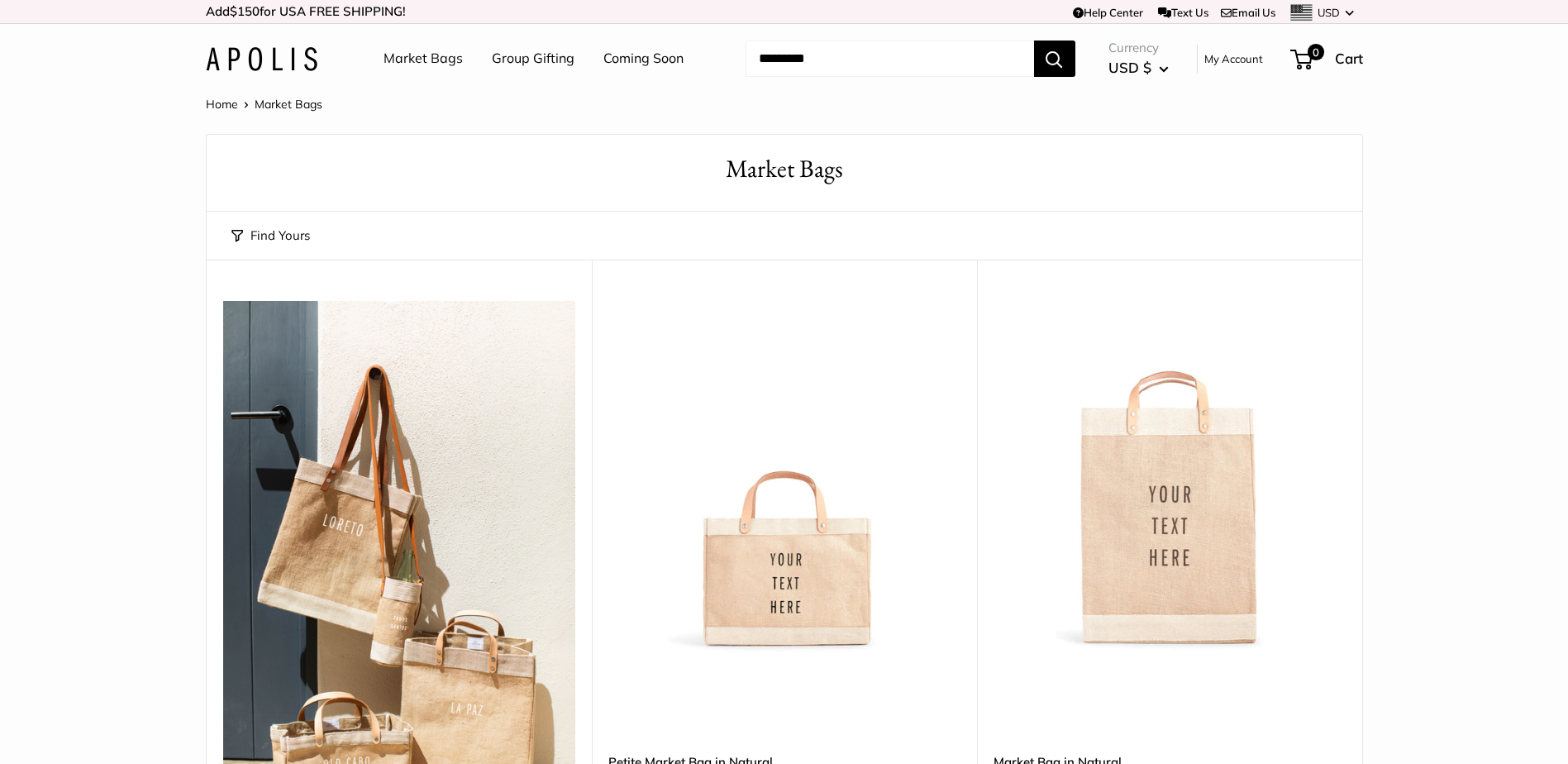
click at [540, 64] on link "Group Gifting" at bounding box center [534, 58] width 83 height 25
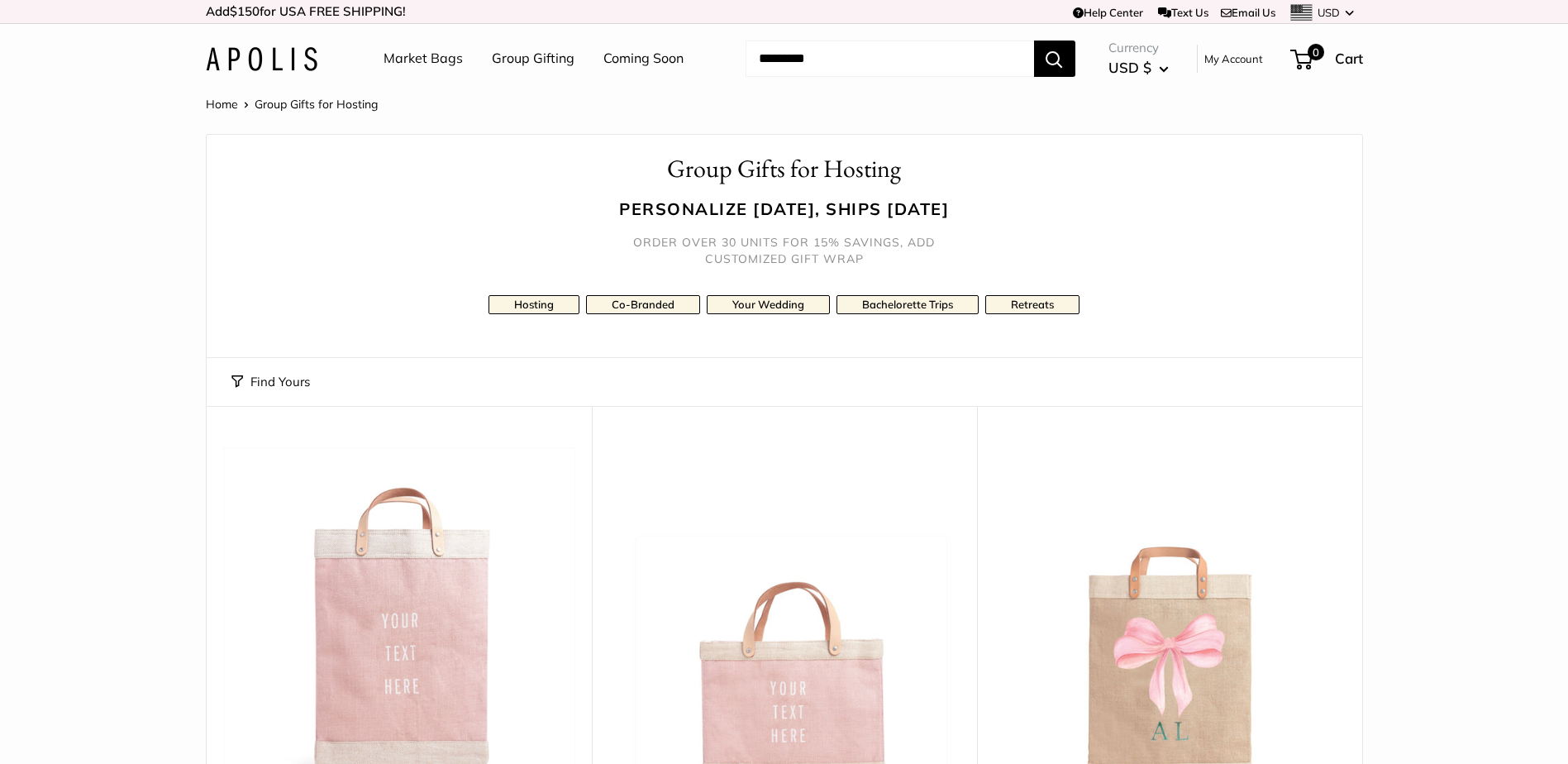
click at [1102, 14] on link "Help Center" at bounding box center [1108, 12] width 70 height 13
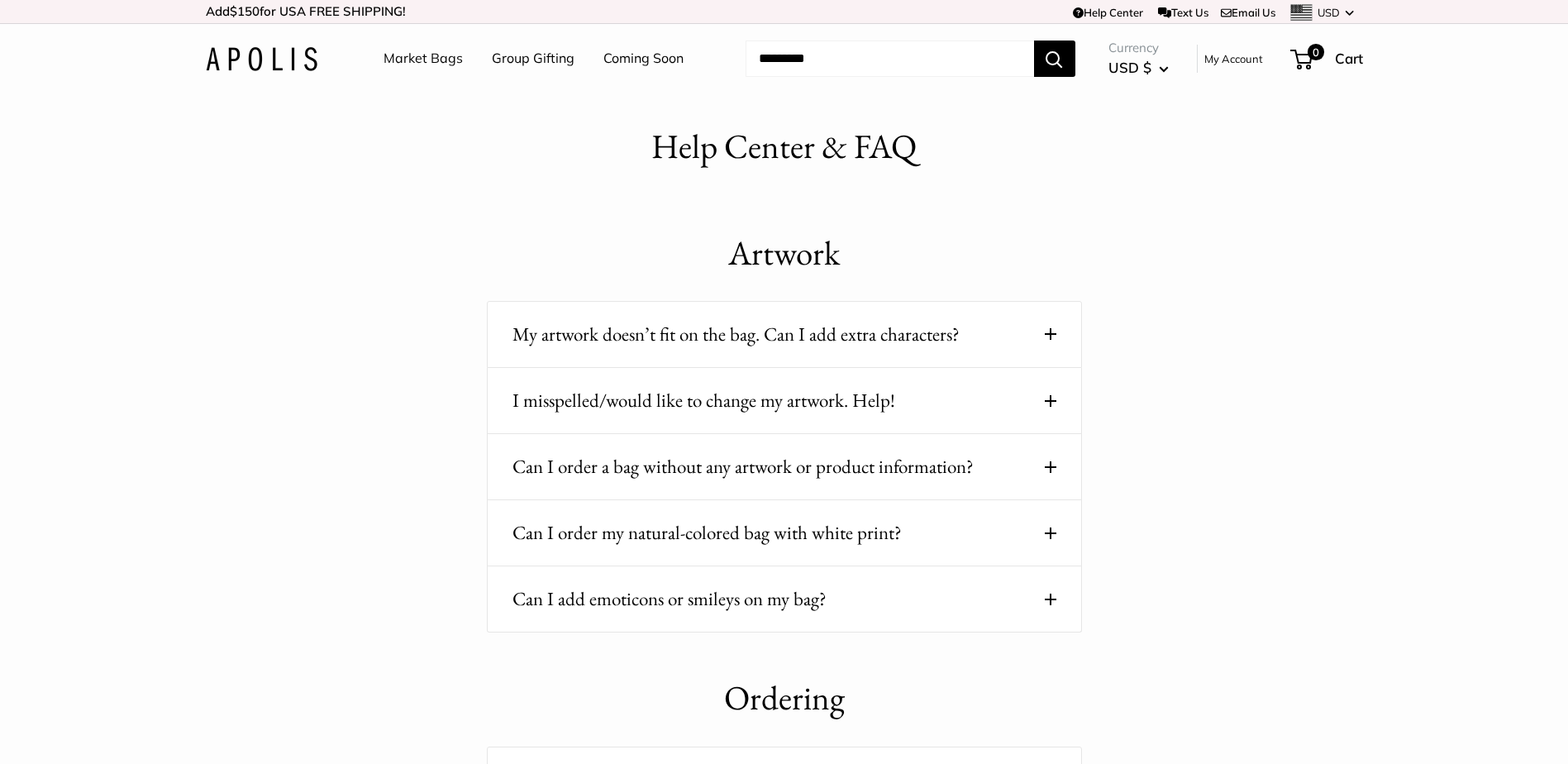
click at [1052, 332] on span at bounding box center [1050, 334] width 12 height 12
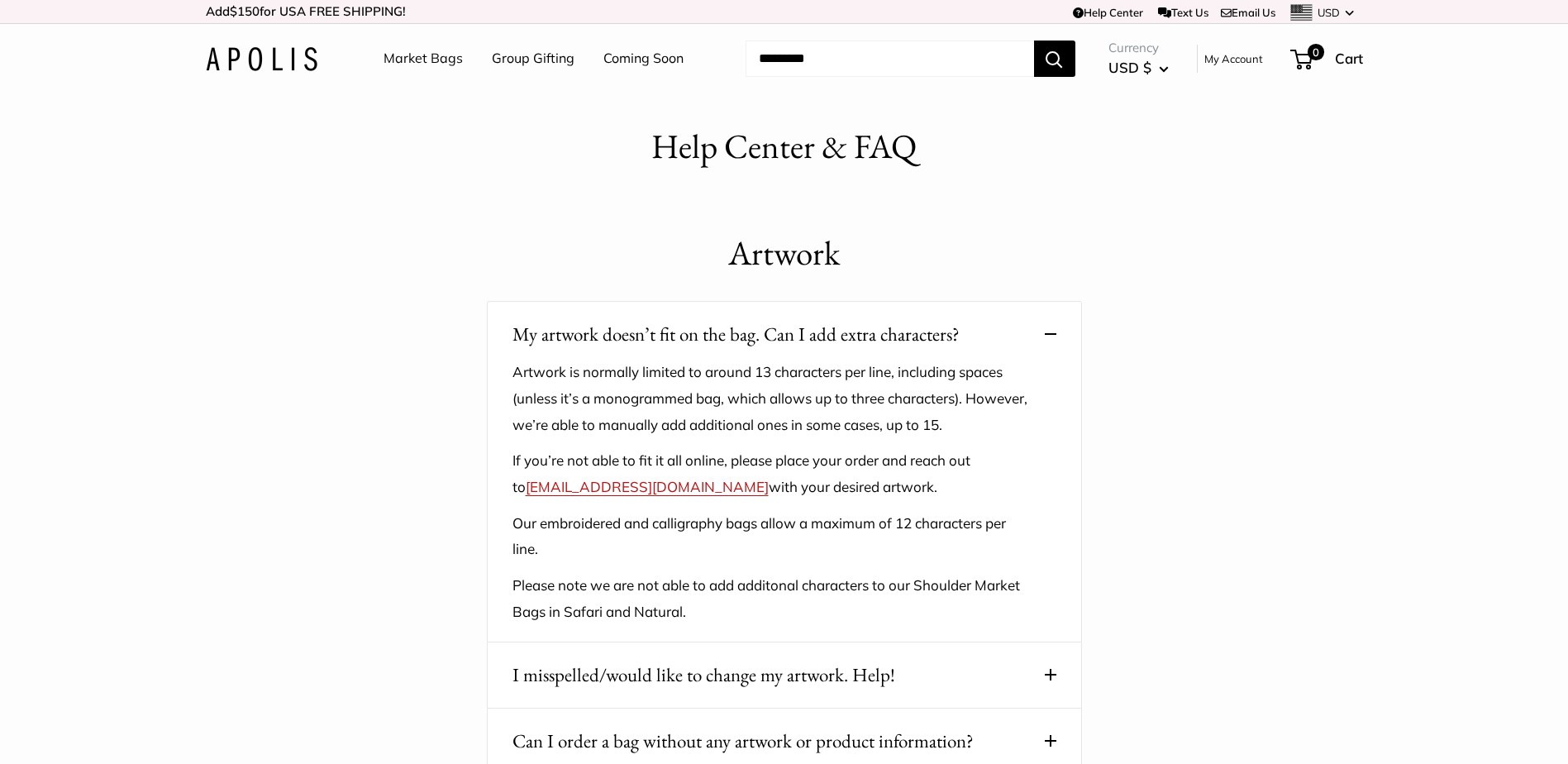
click at [1183, 13] on link "Text Us" at bounding box center [1183, 12] width 51 height 13
